Goal: Transaction & Acquisition: Purchase product/service

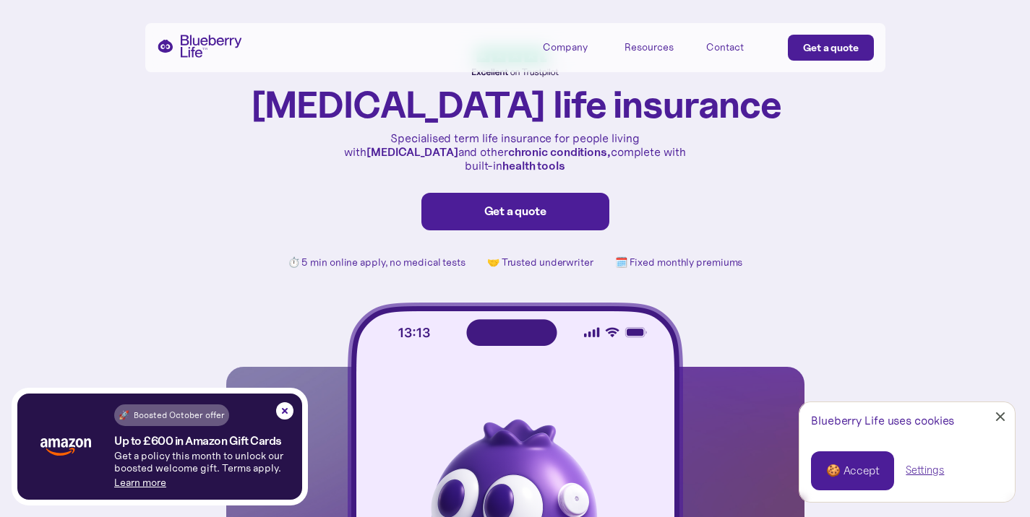
scroll to position [72, 0]
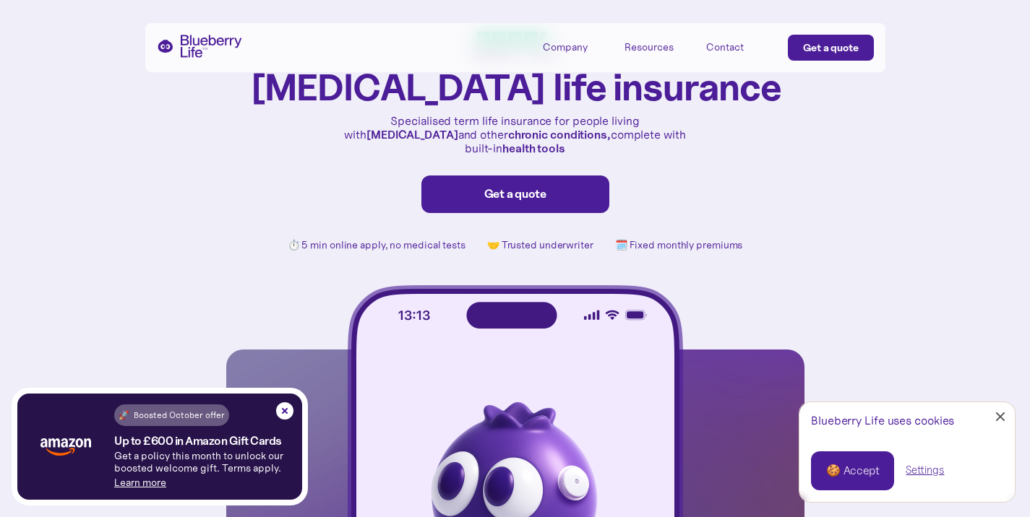
click at [1002, 419] on div at bounding box center [1000, 417] width 9 height 9
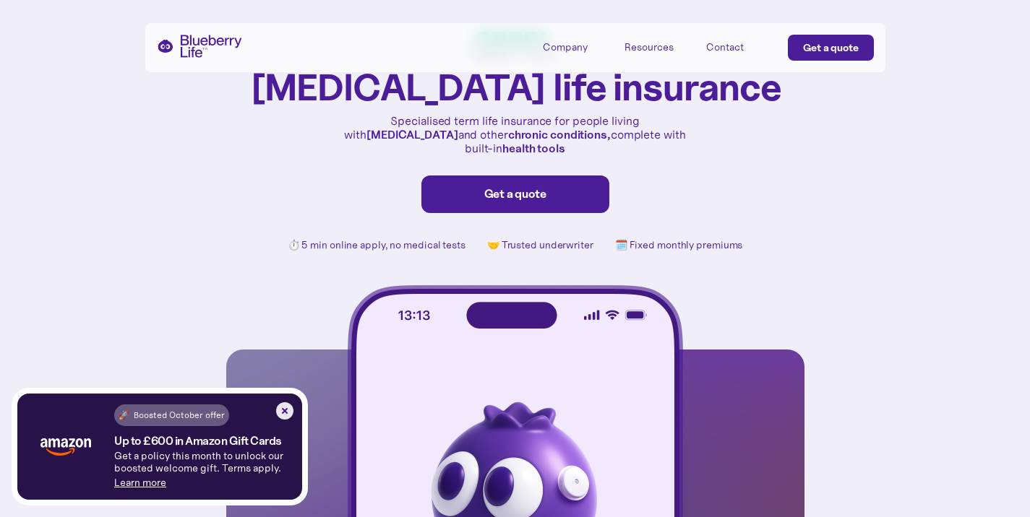
click at [283, 410] on img at bounding box center [284, 411] width 17 height 17
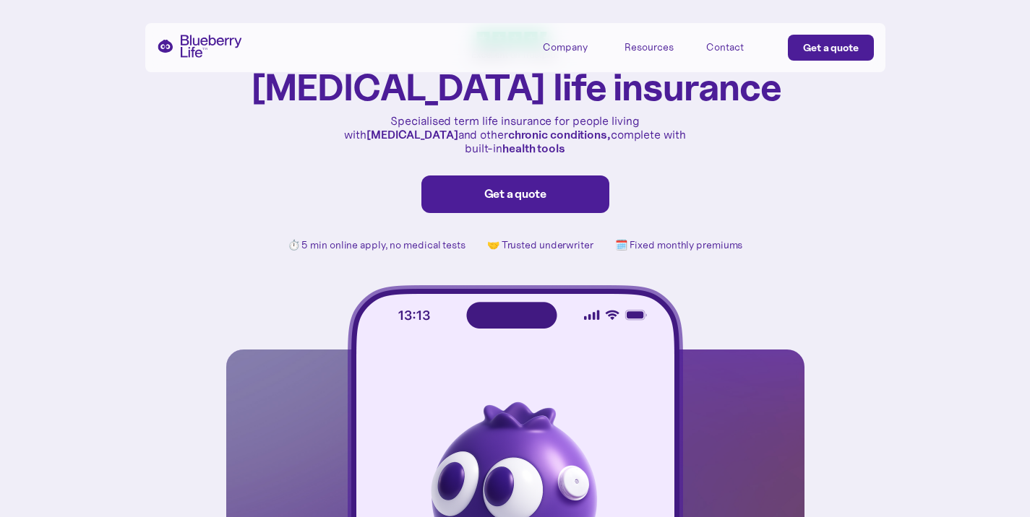
click at [510, 187] on div "Get a quote" at bounding box center [515, 194] width 158 height 14
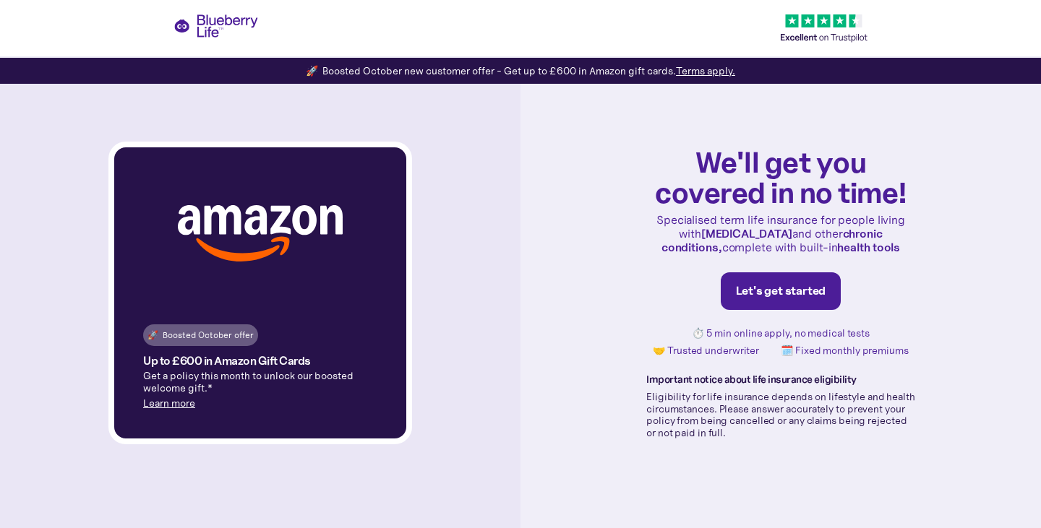
click at [784, 299] on link "Let's get started" at bounding box center [780, 291] width 121 height 38
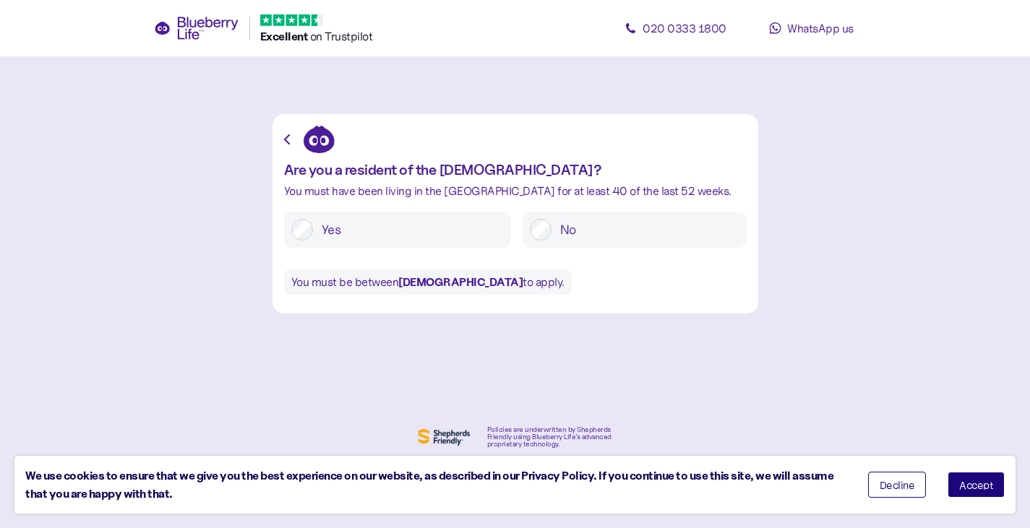
click at [334, 221] on label "Yes" at bounding box center [408, 230] width 191 height 22
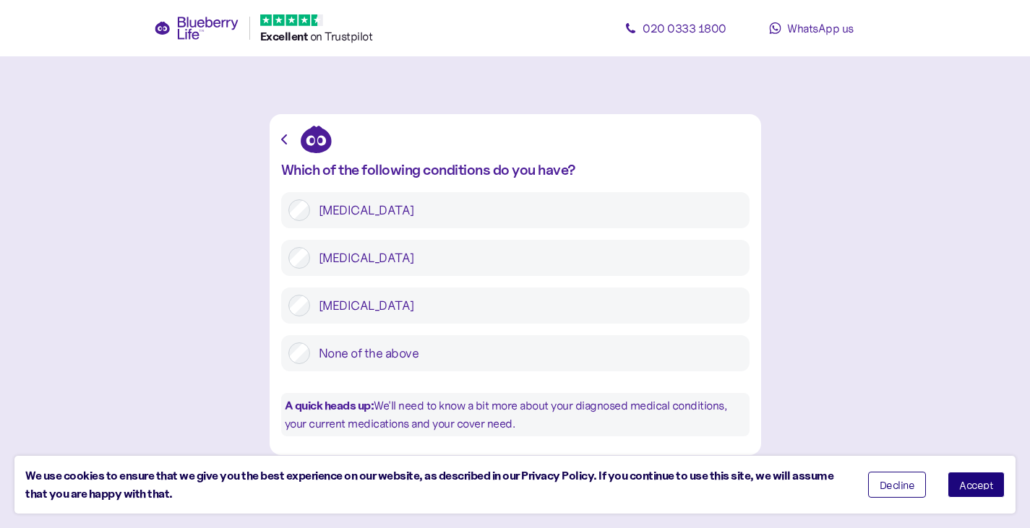
click at [468, 260] on label "Type 2 diabetes" at bounding box center [526, 258] width 432 height 22
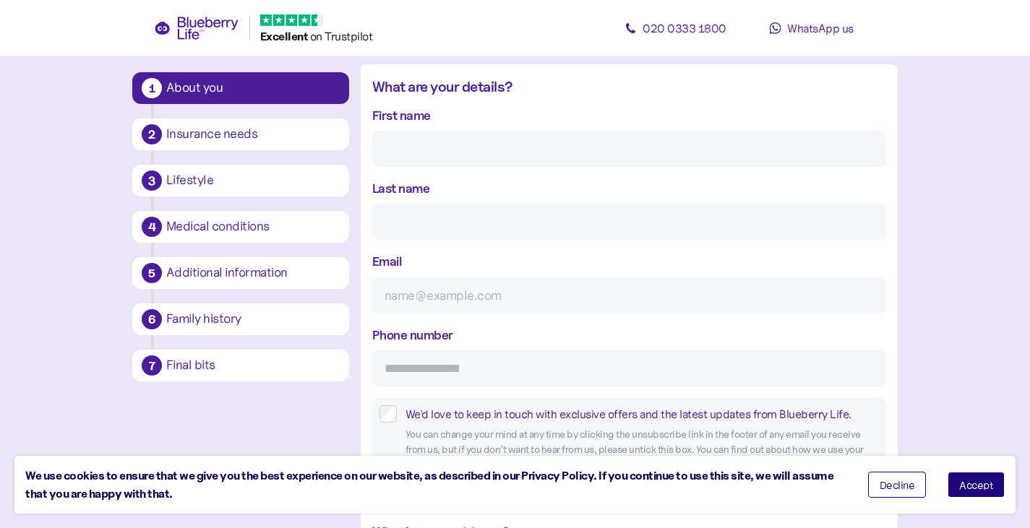
scroll to position [244, 0]
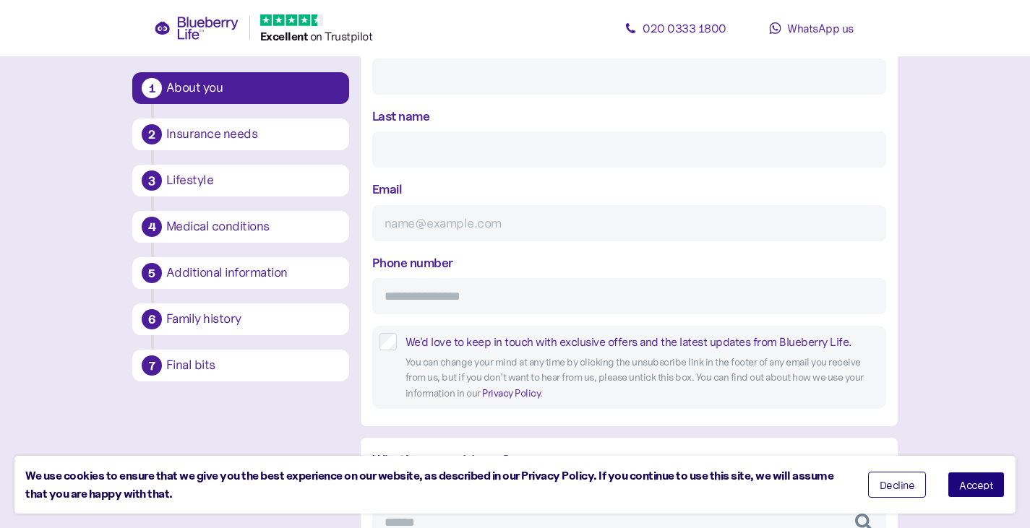
click at [233, 230] on div "Medical conditions" at bounding box center [252, 226] width 173 height 13
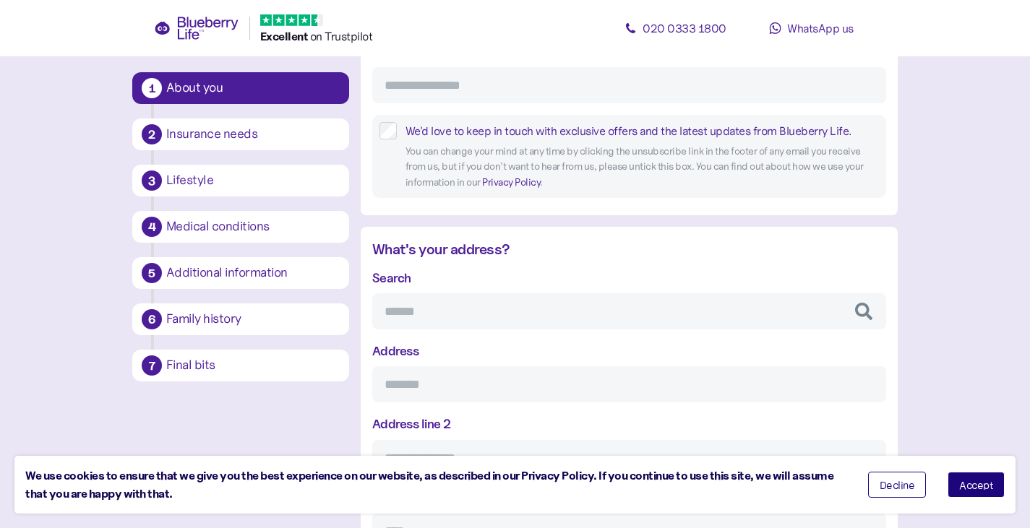
scroll to position [461, 0]
